Goal: Browse casually

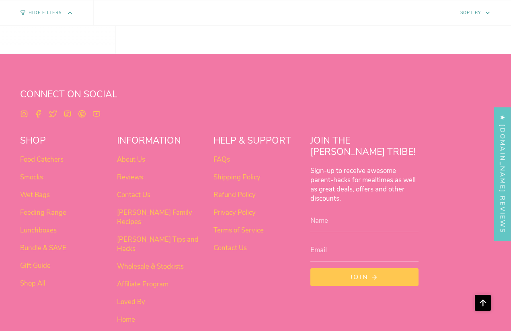
scroll to position [505, 0]
